Goal: Task Accomplishment & Management: Manage account settings

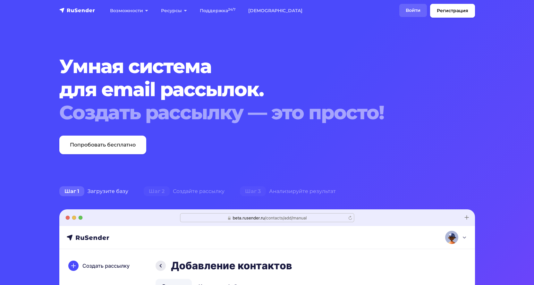
click at [411, 7] on link "Войти" at bounding box center [413, 10] width 28 height 13
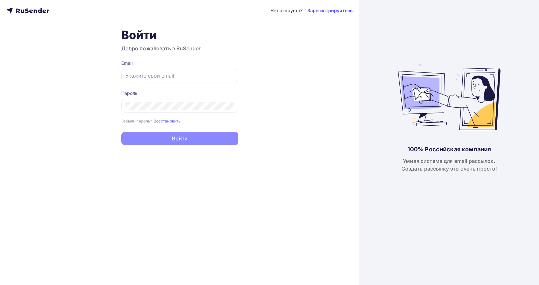
type input "[EMAIL_ADDRESS][DOMAIN_NAME]"
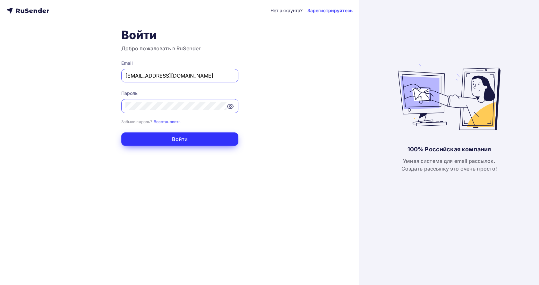
click at [196, 139] on button "Войти" at bounding box center [179, 138] width 117 height 13
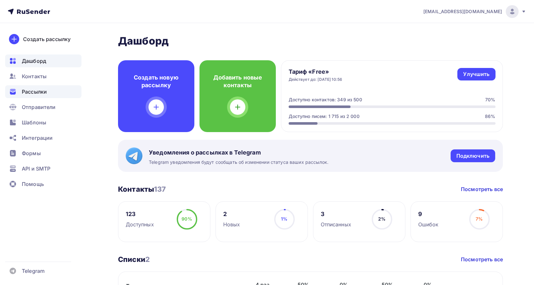
click at [35, 90] on span "Рассылки" at bounding box center [34, 92] width 25 height 8
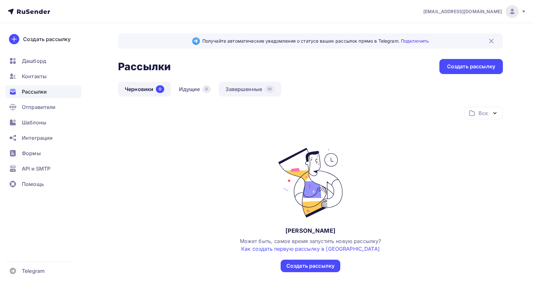
click at [256, 86] on link "Завершенные 10" at bounding box center [250, 89] width 63 height 15
